Goal: Task Accomplishment & Management: Manage account settings

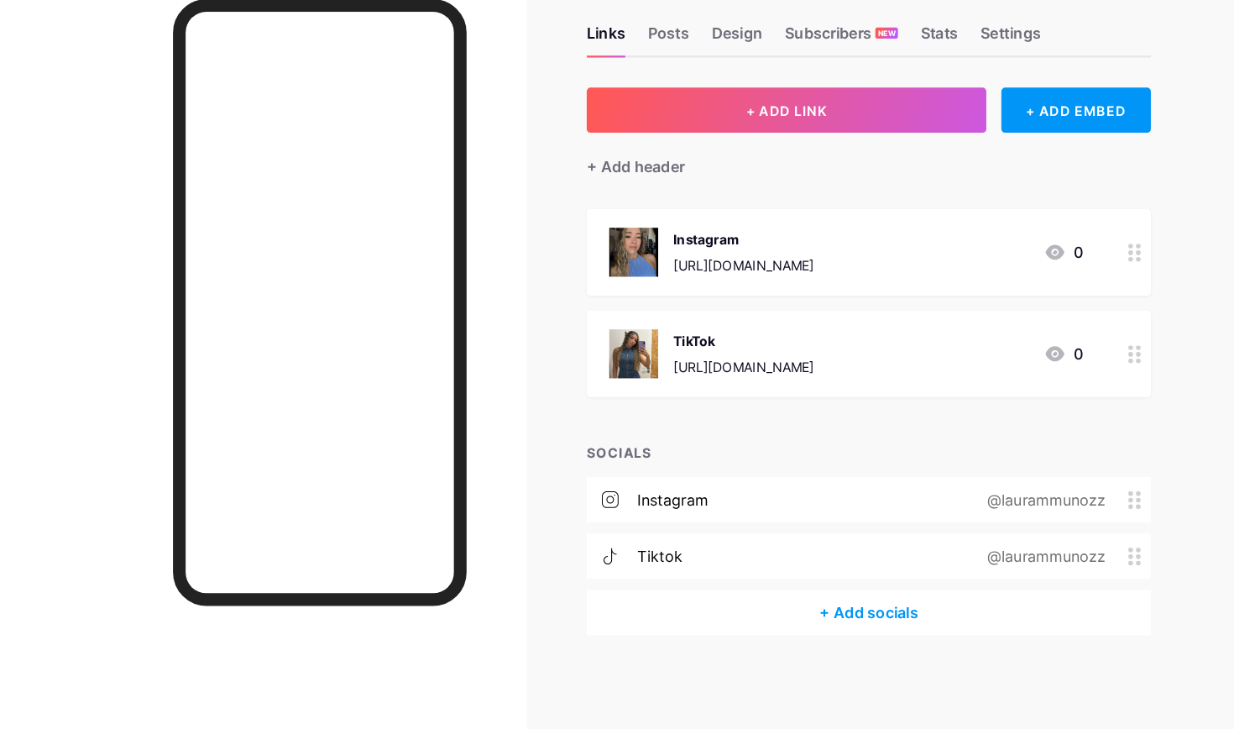
scroll to position [78, 0]
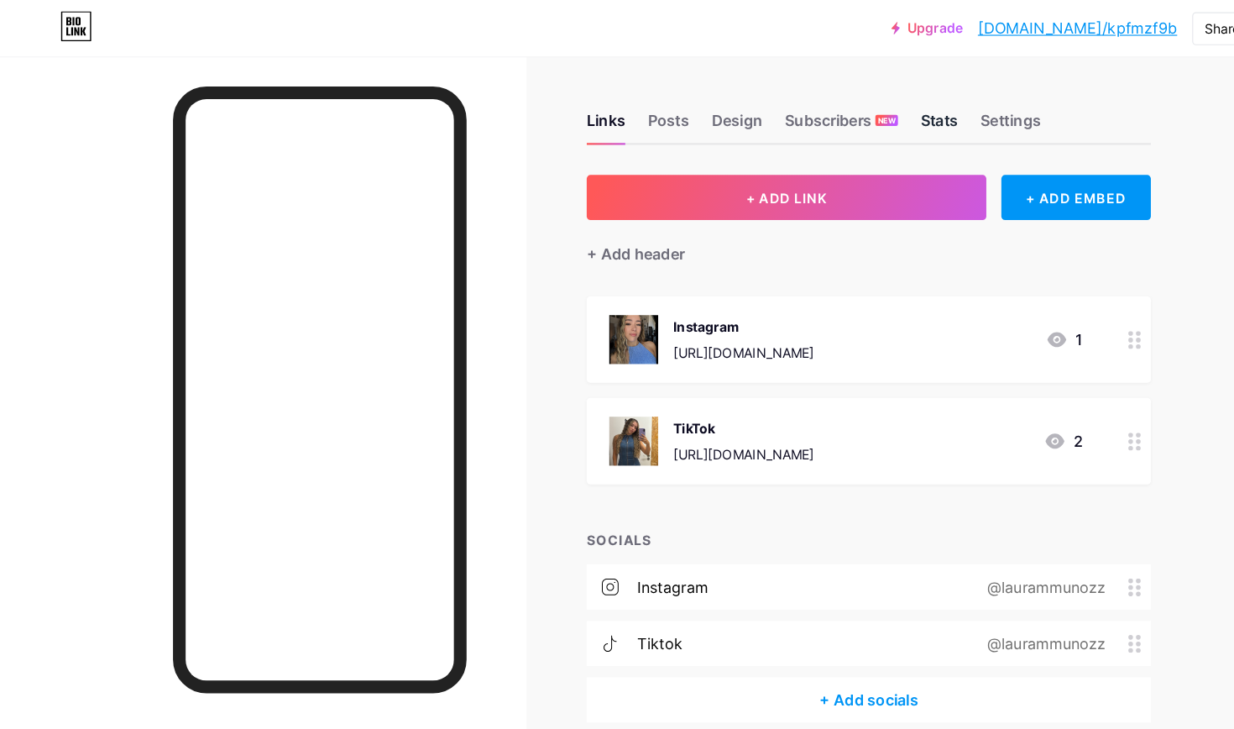
click at [842, 115] on div "Stats" at bounding box center [839, 112] width 34 height 30
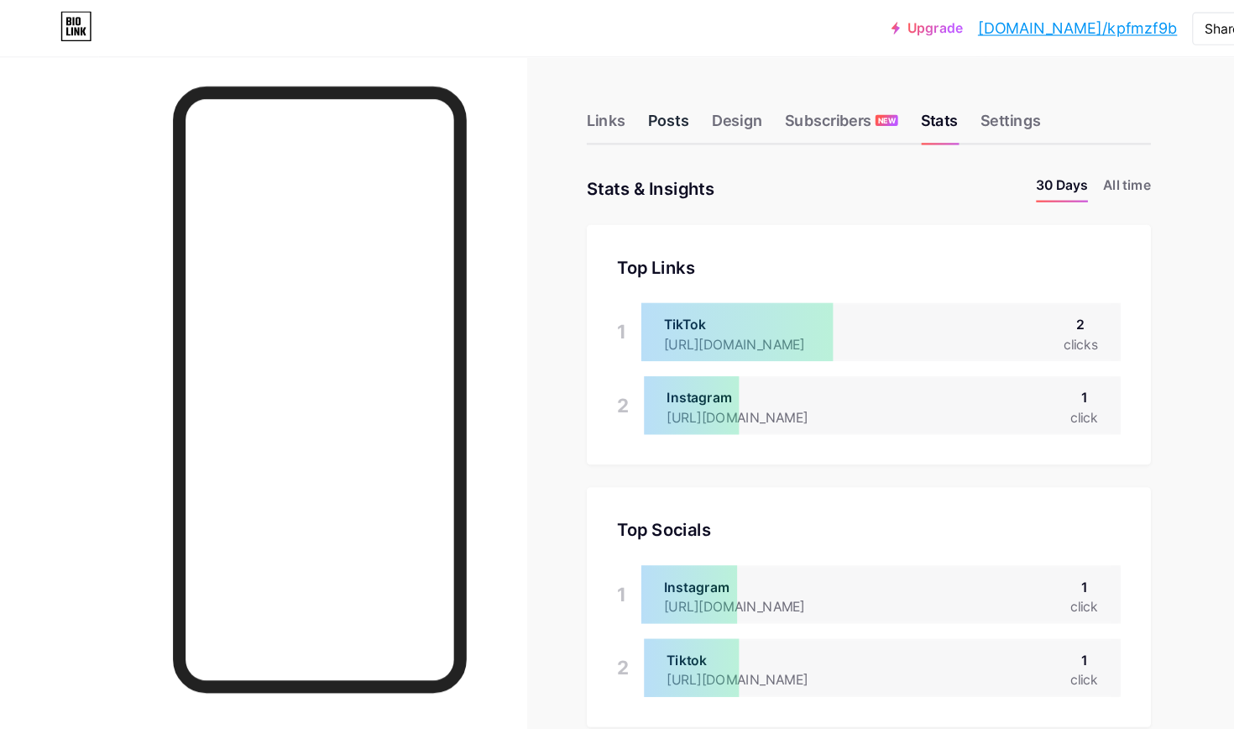
click at [603, 108] on div "Posts" at bounding box center [596, 112] width 37 height 30
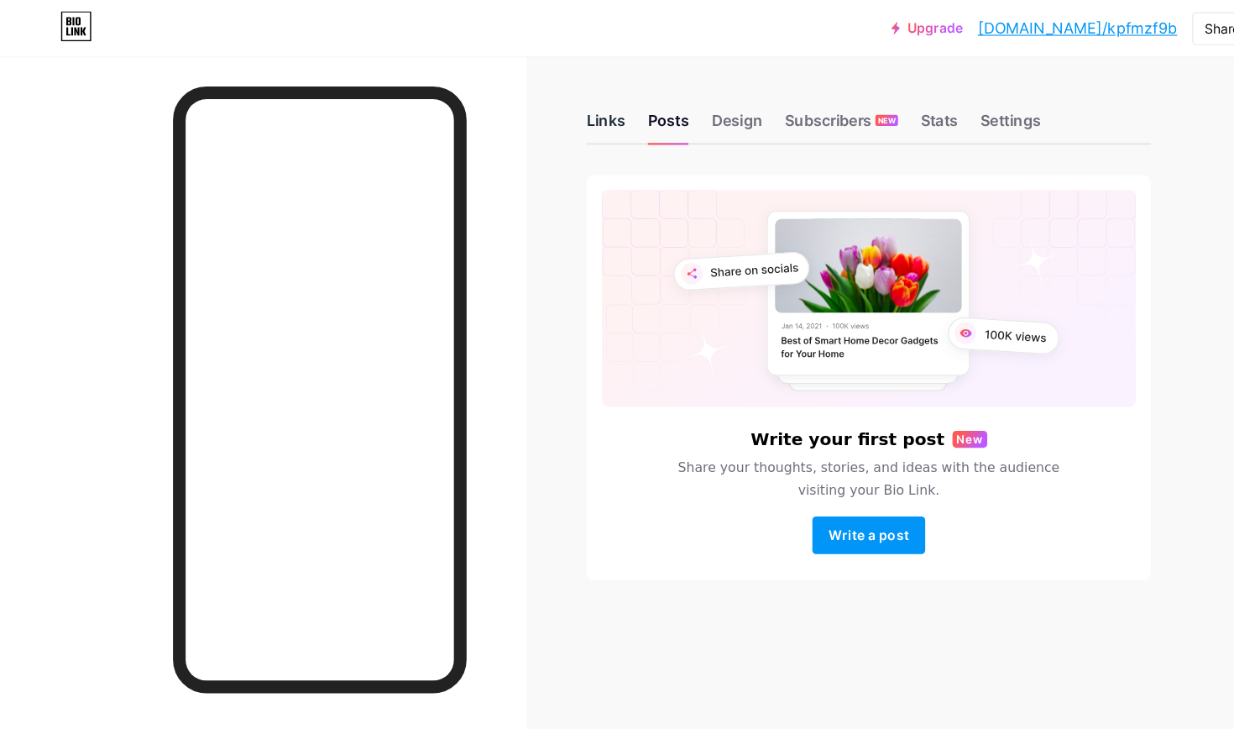
click at [547, 108] on div "Links" at bounding box center [541, 112] width 34 height 30
